Goal: Submit feedback/report problem

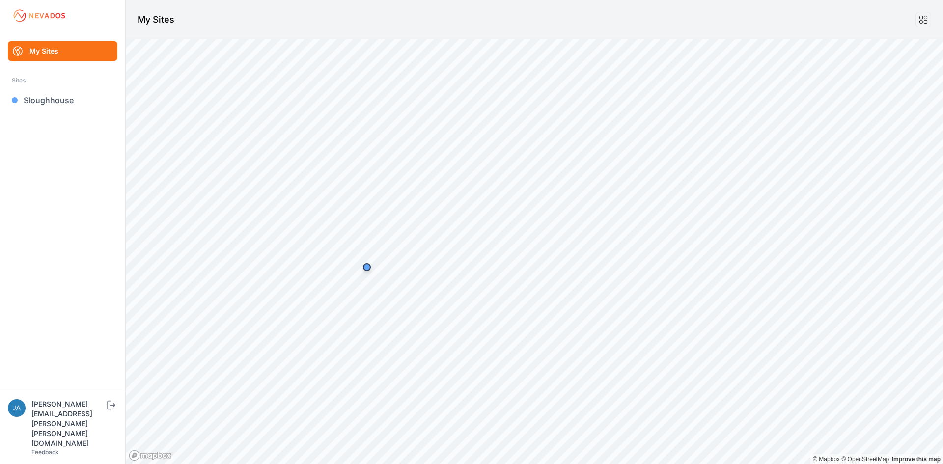
click at [78, 48] on link "My Sites" at bounding box center [62, 51] width 109 height 20
click at [924, 21] on icon at bounding box center [923, 19] width 11 height 11
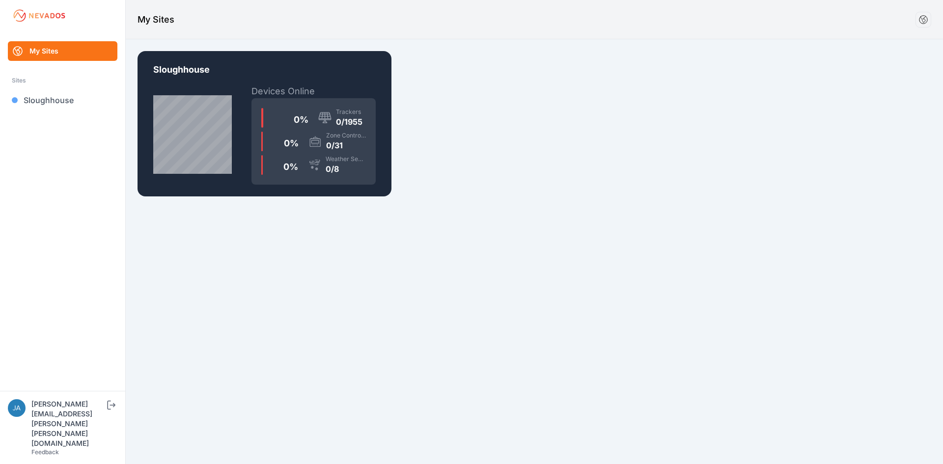
click at [35, 17] on img at bounding box center [39, 16] width 55 height 16
click at [52, 443] on div "[PERSON_NAME][EMAIL_ADDRESS][PERSON_NAME][PERSON_NAME][DOMAIN_NAME]" at bounding box center [68, 423] width 74 height 49
click at [39, 101] on link "Sloughhouse" at bounding box center [62, 100] width 109 height 20
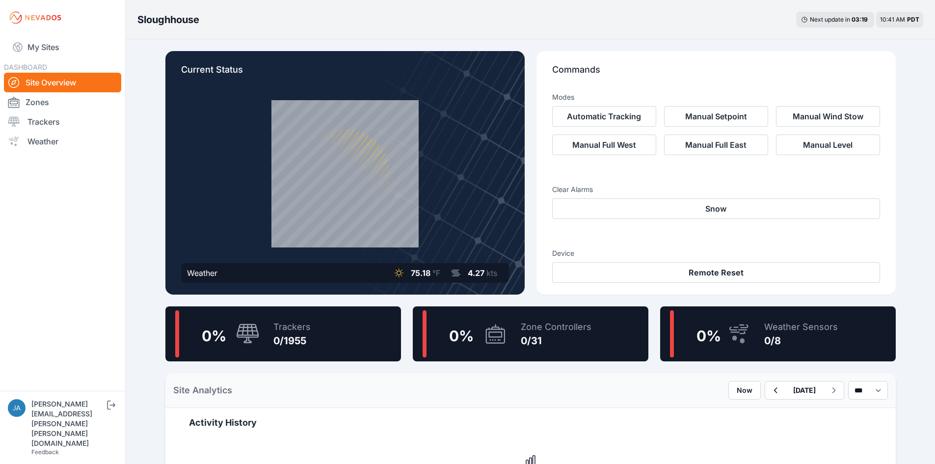
click at [49, 449] on link "Feedback" at bounding box center [44, 451] width 27 height 7
